Goal: Register for event/course

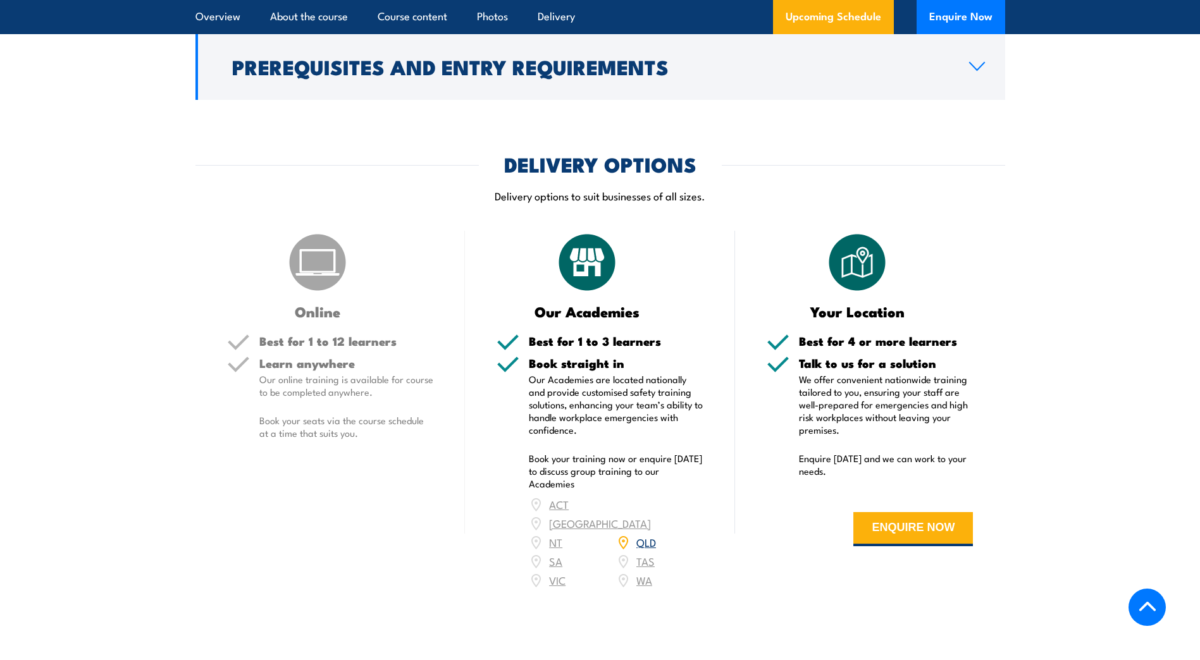
scroll to position [1771, 0]
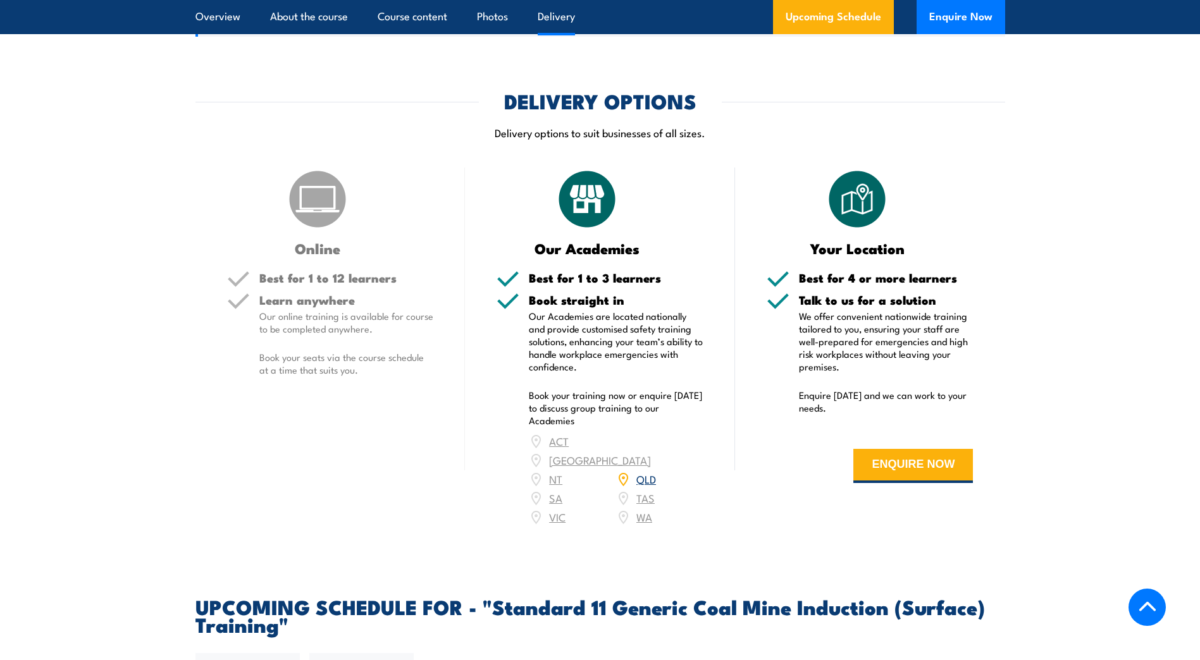
click at [345, 290] on div "Online Best for 1 to 12 learners Learn anywhere Our online training is availabl…" at bounding box center [330, 355] width 270 height 375
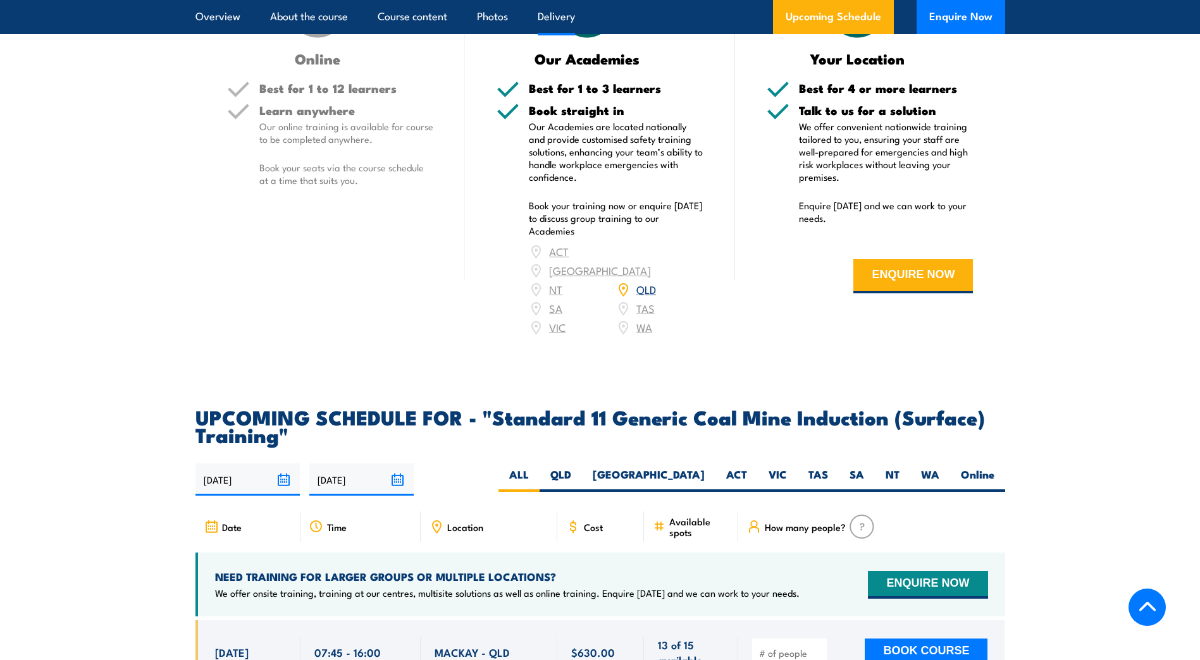
scroll to position [2214, 0]
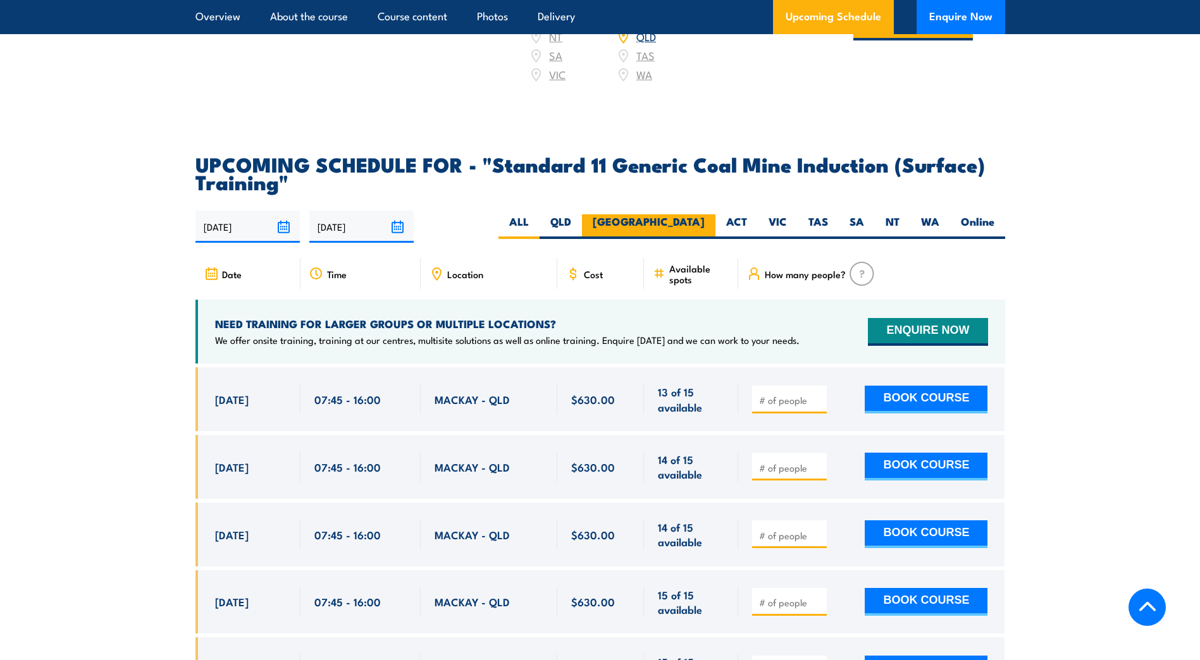
click at [696, 239] on label "[GEOGRAPHIC_DATA]" at bounding box center [648, 226] width 133 height 25
click at [705, 223] on input "[GEOGRAPHIC_DATA]" at bounding box center [709, 218] width 8 height 8
radio input "true"
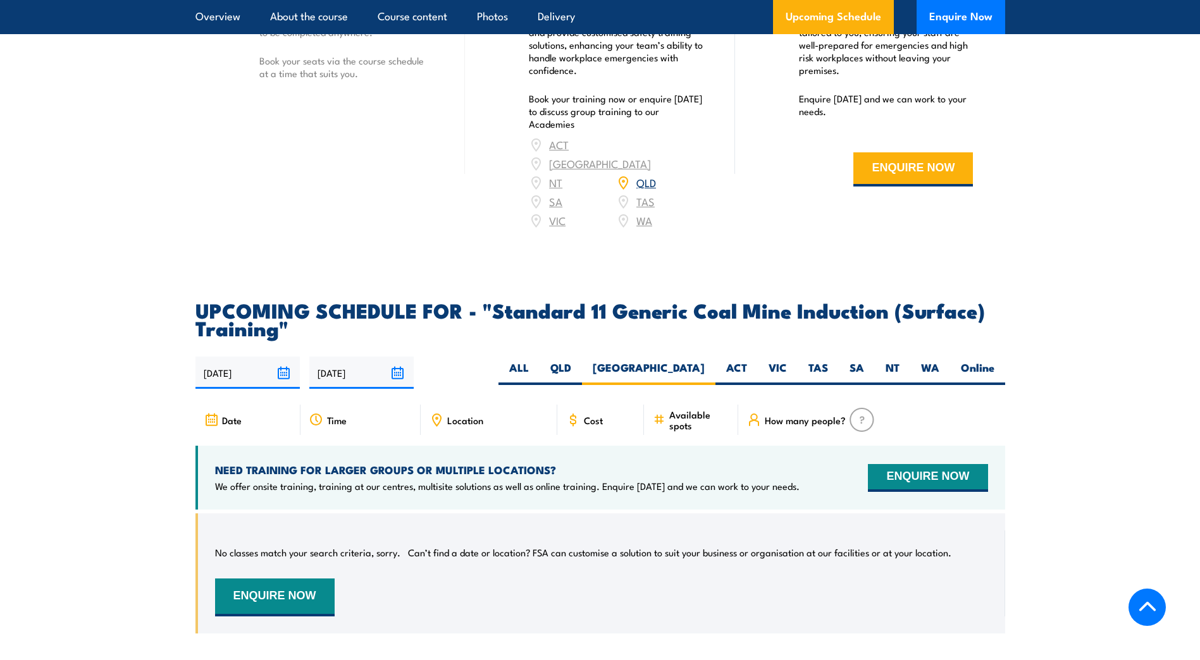
scroll to position [2064, 0]
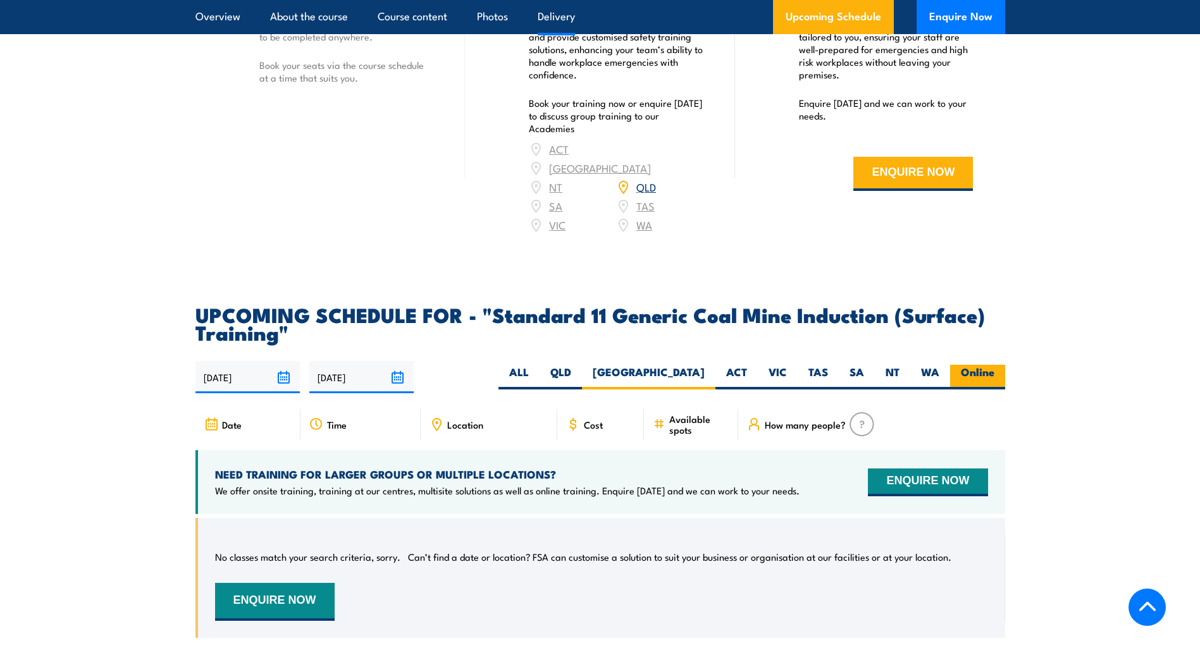
click at [967, 390] on label "Online" at bounding box center [977, 377] width 55 height 25
click at [994, 373] on input "Online" at bounding box center [998, 369] width 8 height 8
radio input "true"
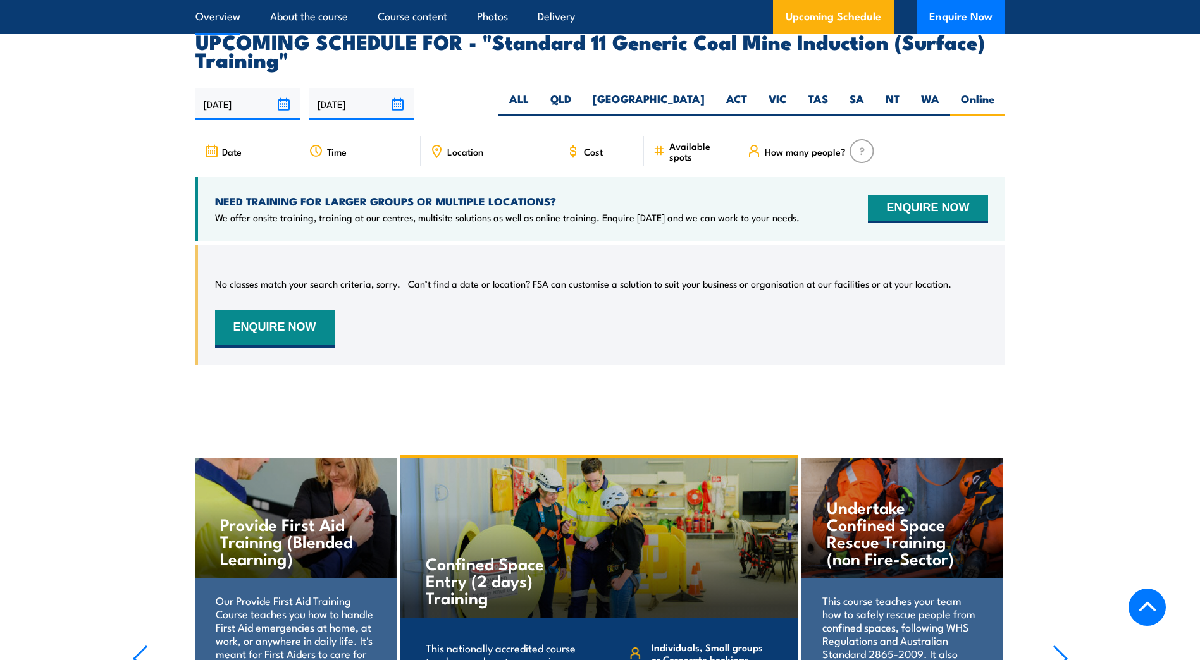
scroll to position [2380, 0]
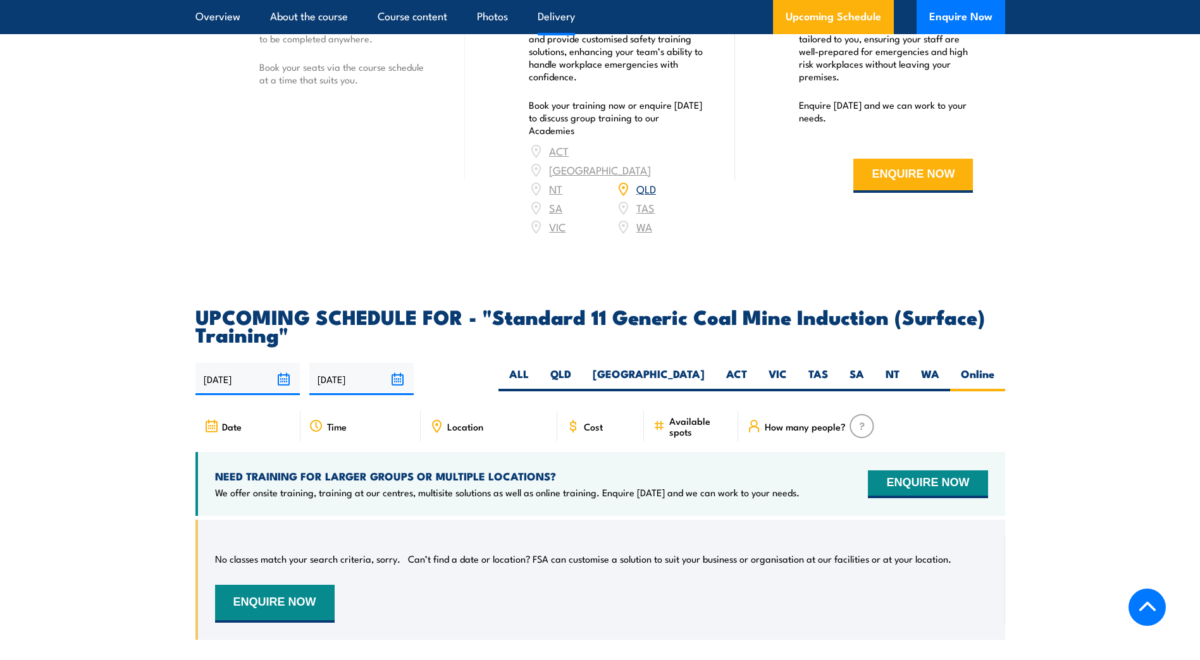
scroll to position [2064, 0]
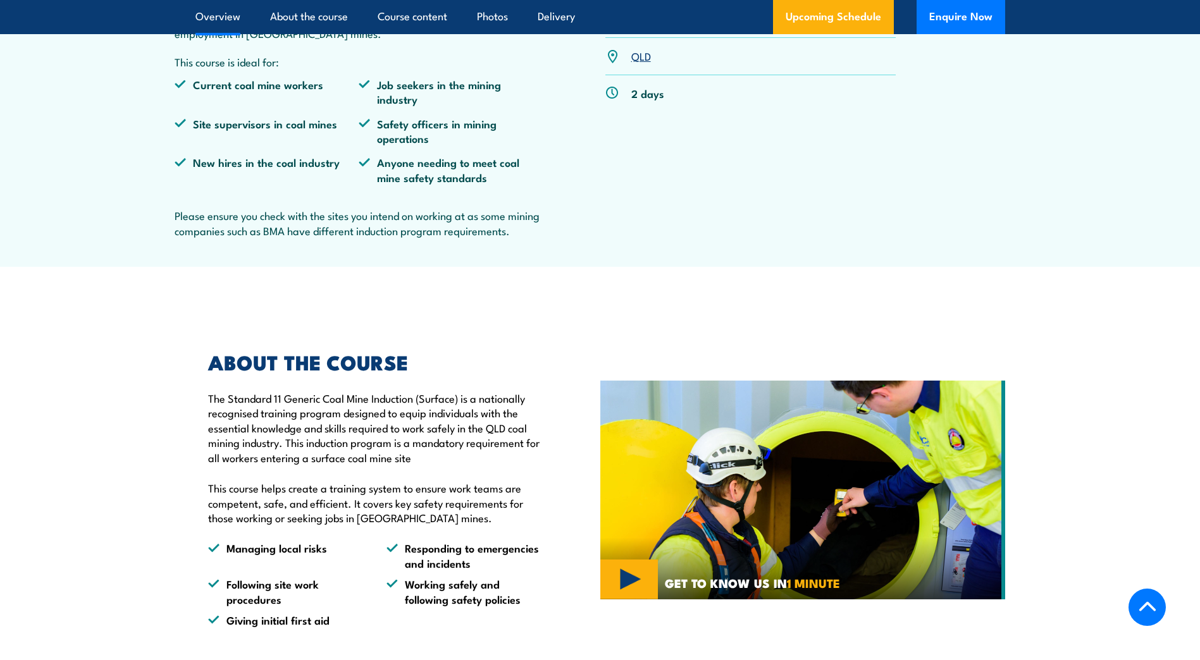
scroll to position [633, 0]
